Goal: Task Accomplishment & Management: Manage account settings

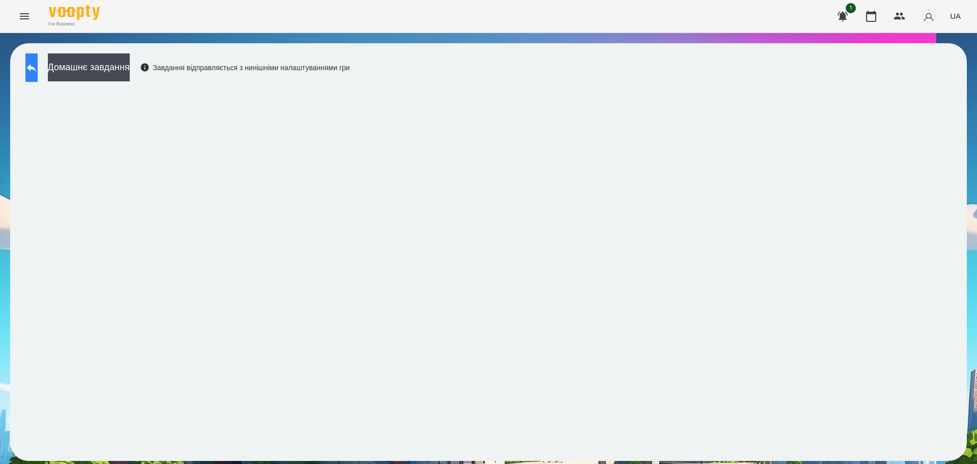
click at [38, 77] on button at bounding box center [31, 67] width 12 height 29
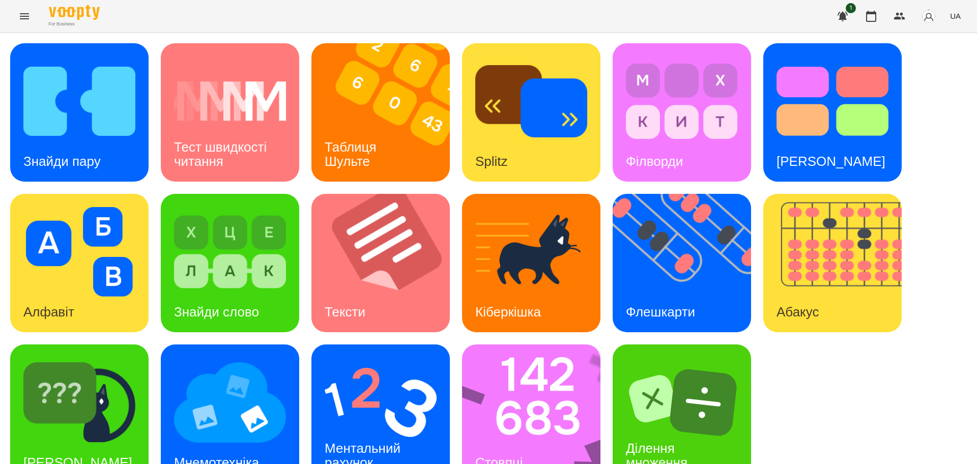
scroll to position [29, 0]
click at [375, 383] on img at bounding box center [381, 403] width 112 height 90
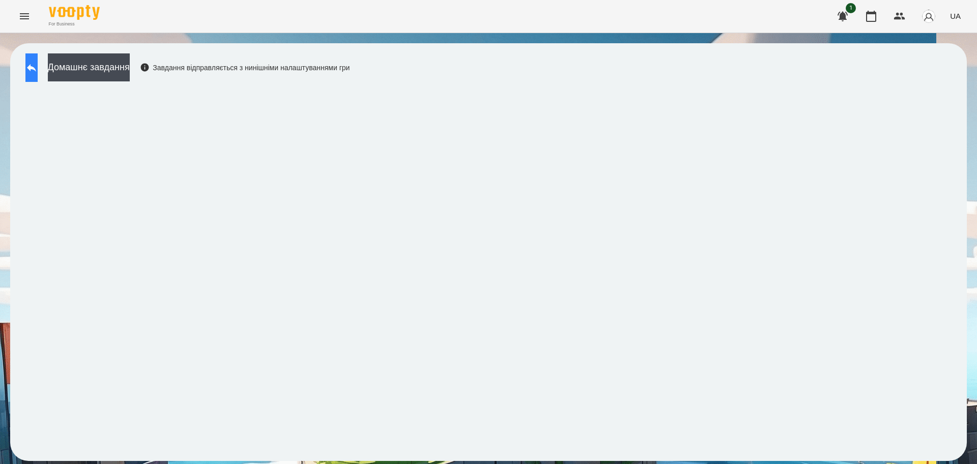
click at [38, 74] on button at bounding box center [31, 67] width 12 height 29
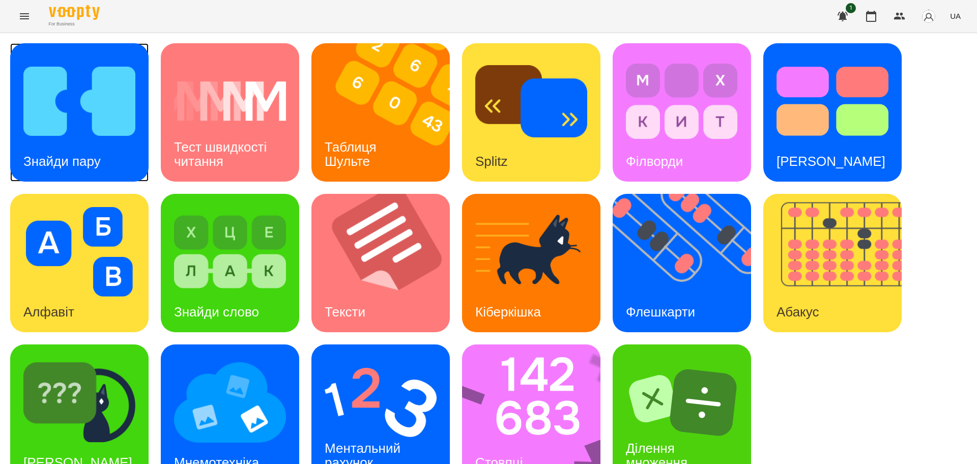
click at [71, 149] on div "Знайди пару" at bounding box center [62, 162] width 104 height 40
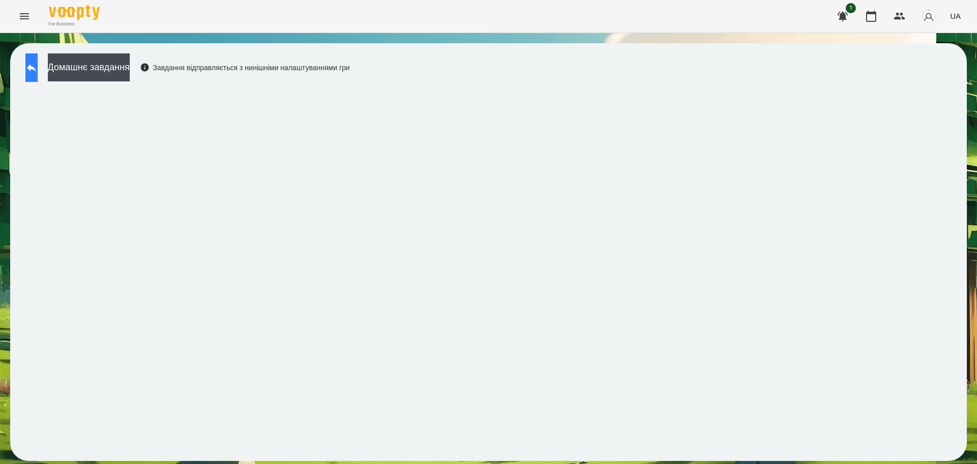
click at [36, 67] on icon at bounding box center [31, 68] width 9 height 8
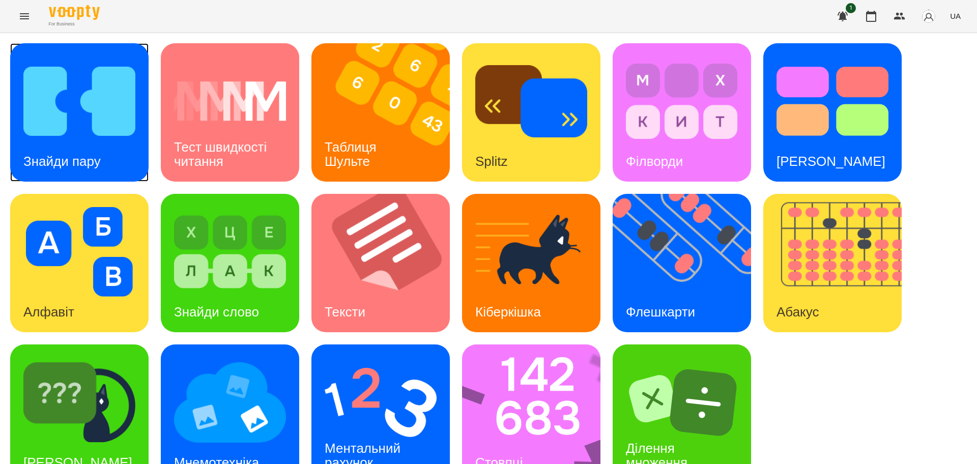
click at [88, 137] on img at bounding box center [79, 102] width 112 height 90
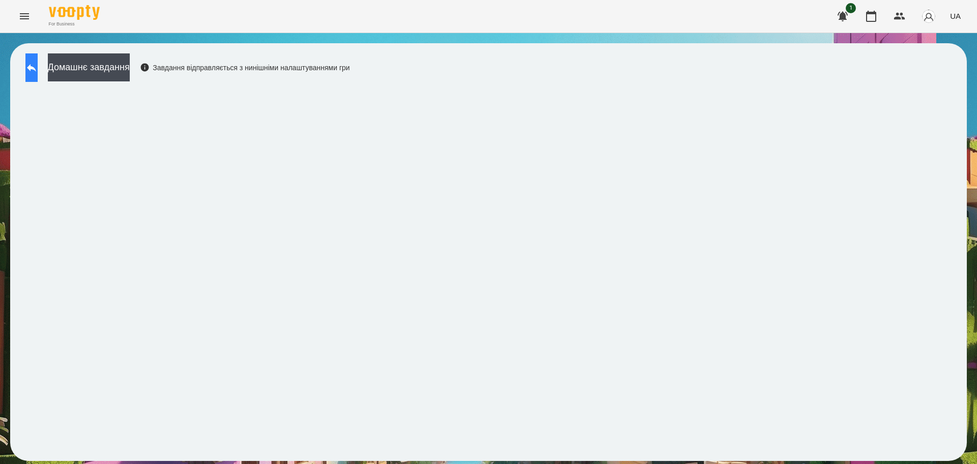
click at [38, 77] on button at bounding box center [31, 67] width 12 height 29
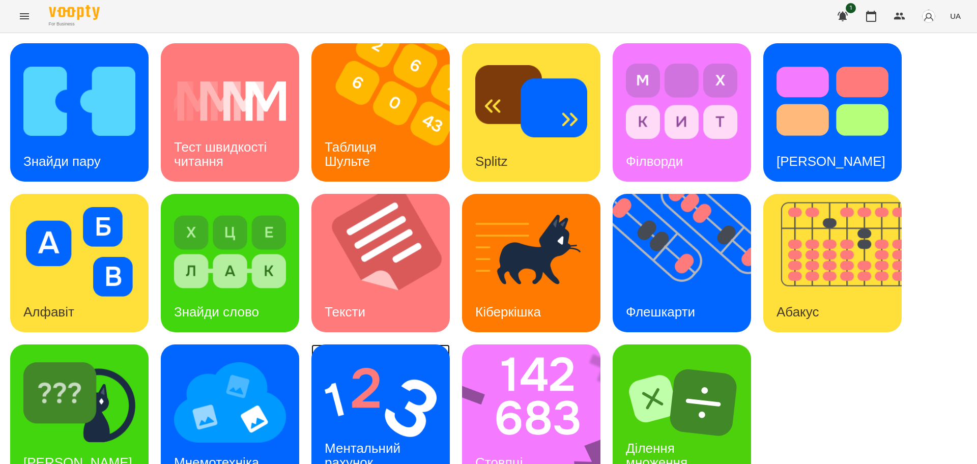
click at [368, 406] on img at bounding box center [381, 403] width 112 height 90
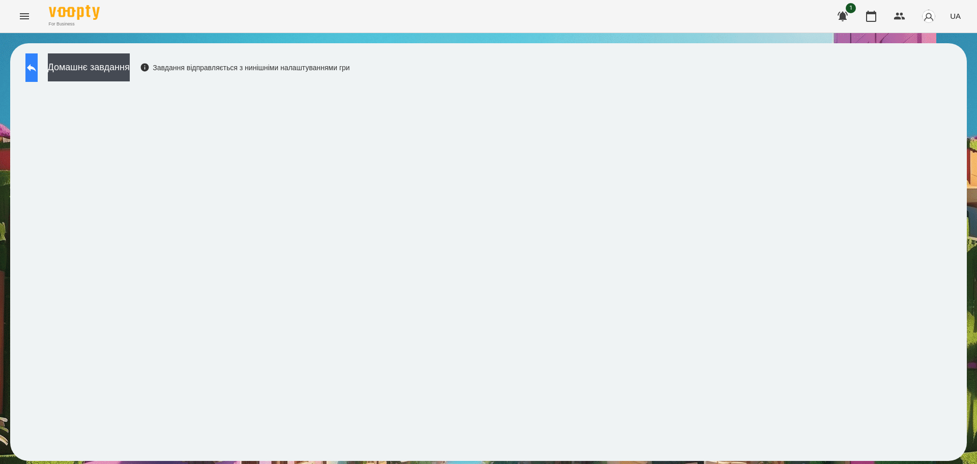
click at [38, 69] on button at bounding box center [31, 67] width 12 height 29
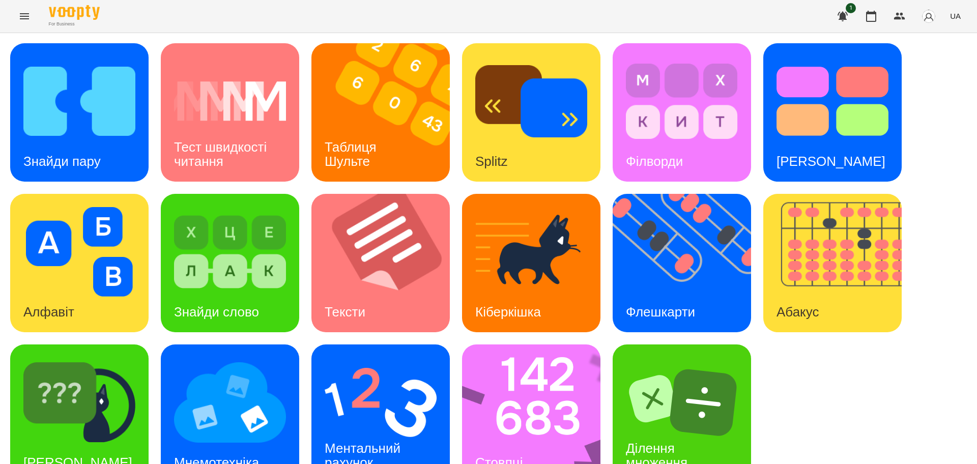
scroll to position [29, 0]
click at [225, 377] on img at bounding box center [230, 403] width 112 height 90
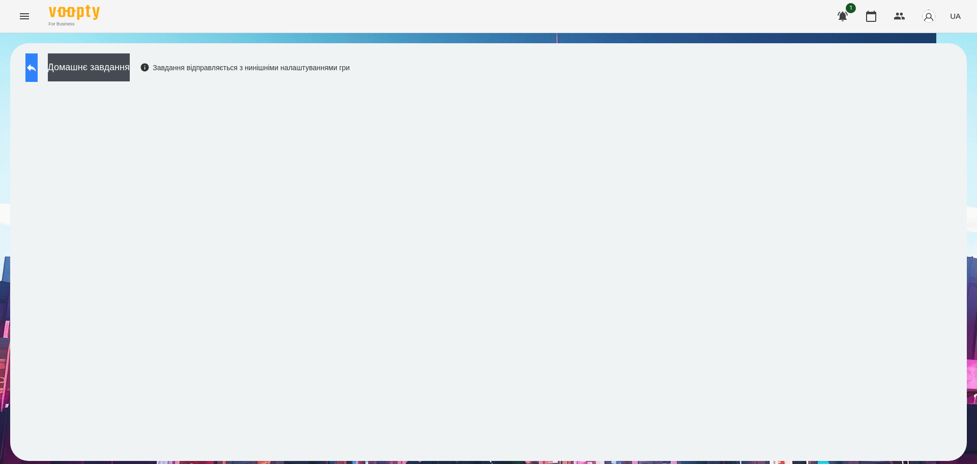
click at [38, 74] on button at bounding box center [31, 67] width 12 height 29
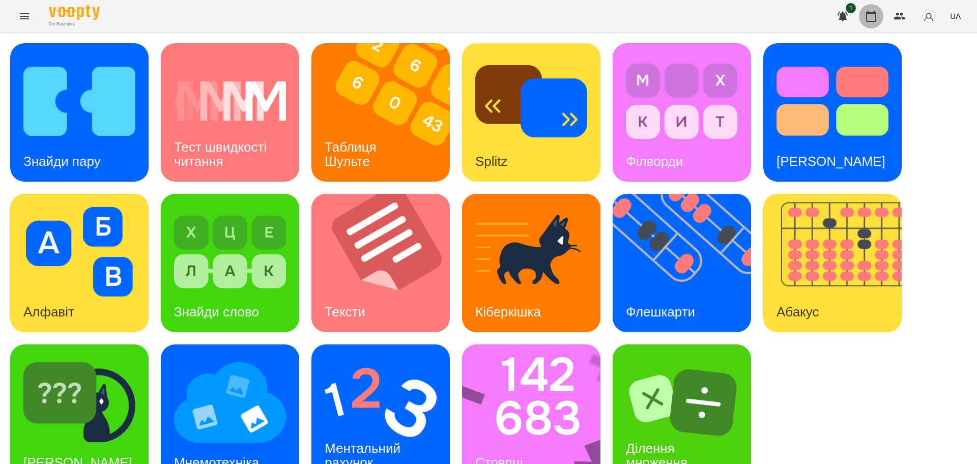
click at [876, 12] on icon "button" at bounding box center [871, 16] width 10 height 11
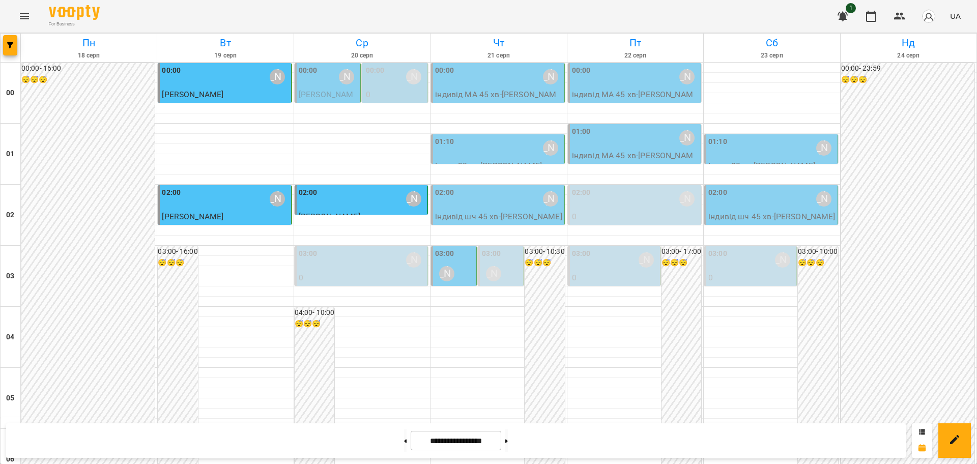
scroll to position [955, 0]
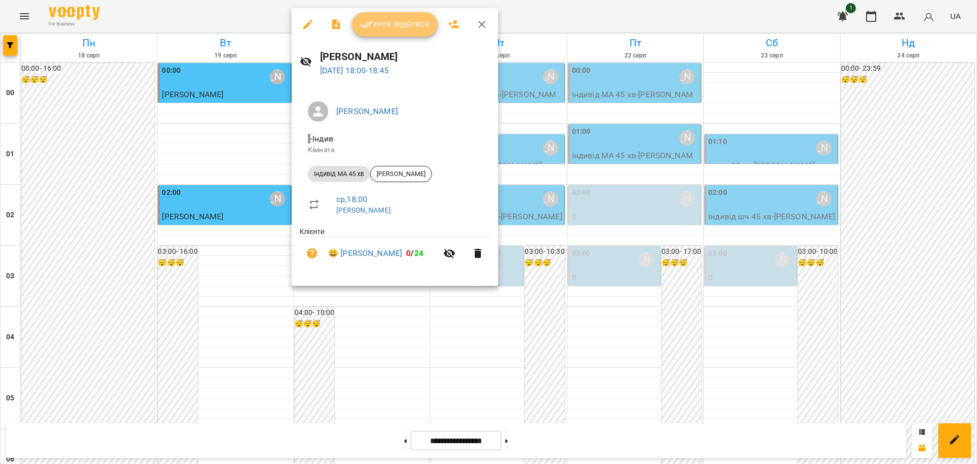
click at [415, 24] on span "Урок відбувся" at bounding box center [394, 24] width 69 height 12
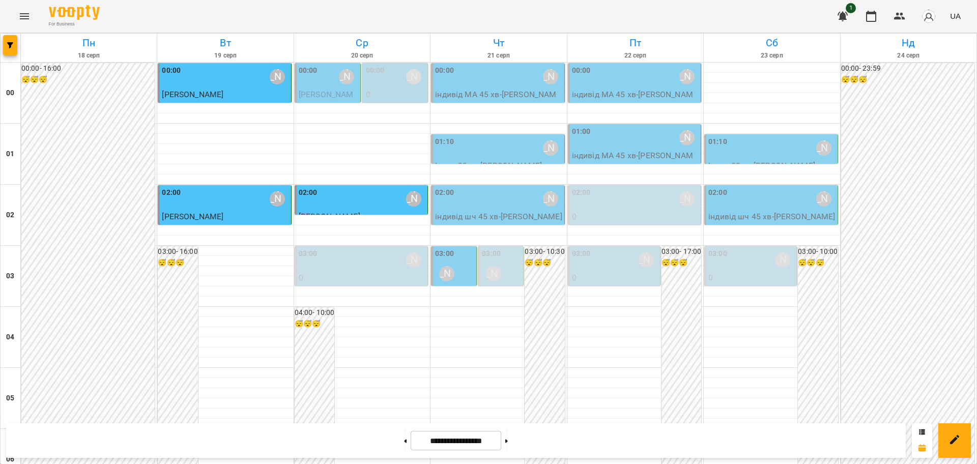
scroll to position [891, 0]
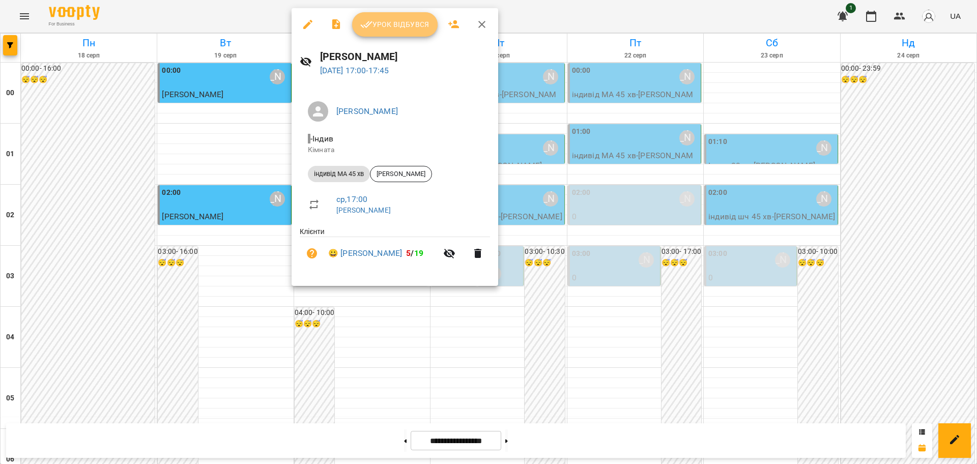
click at [392, 25] on span "Урок відбувся" at bounding box center [394, 24] width 69 height 12
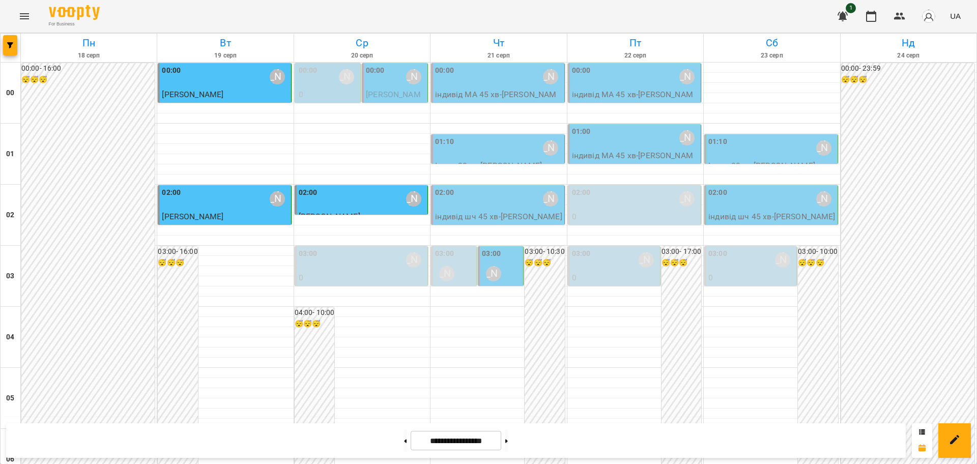
scroll to position [1110, 0]
